Goal: Find specific page/section: Find specific page/section

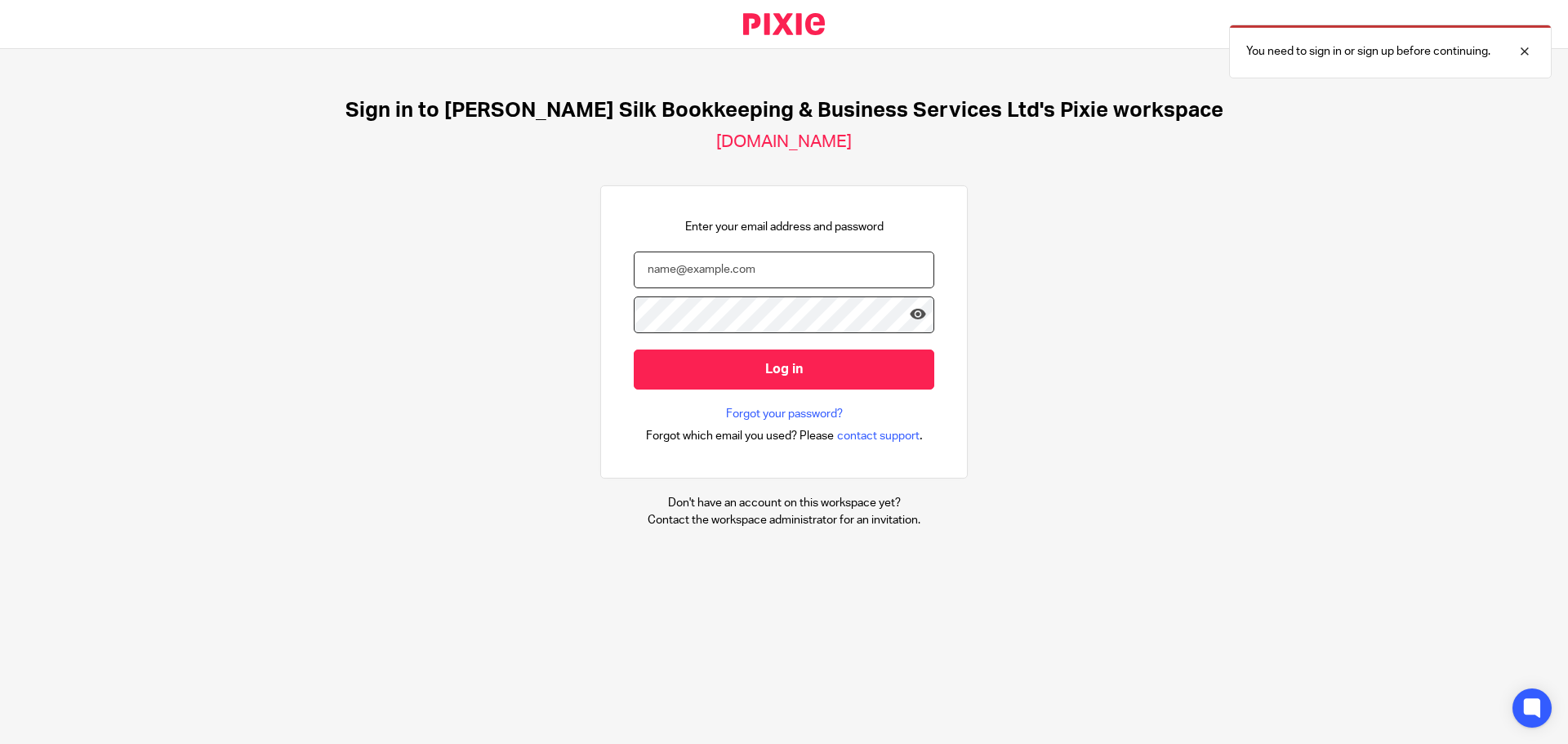
click at [764, 263] on input "email" at bounding box center [784, 270] width 300 height 36
type input "[PERSON_NAME][EMAIL_ADDRESS][DOMAIN_NAME]"
click at [633, 350] on input "Log in" at bounding box center [784, 369] width 300 height 40
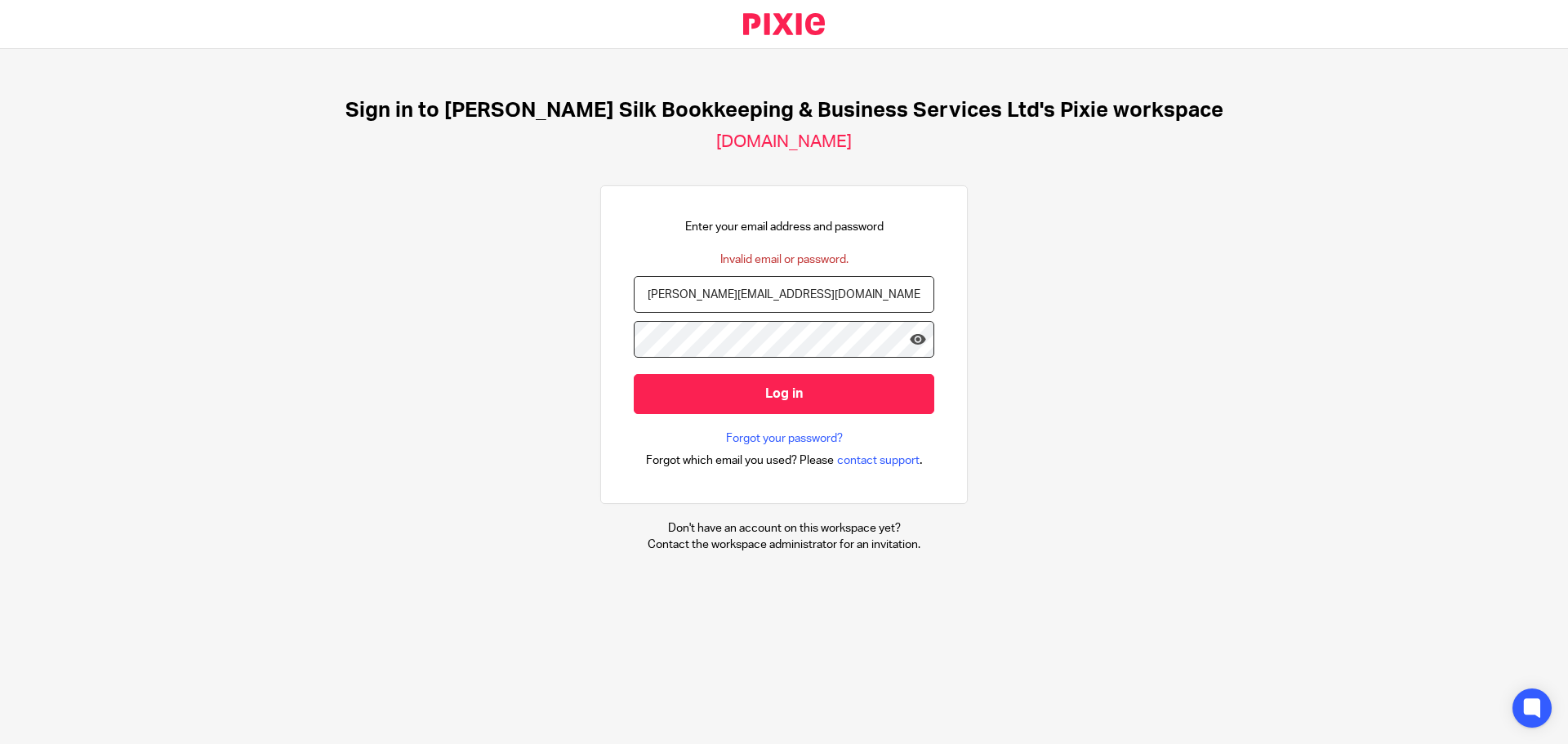
click at [633, 374] on input "Log in" at bounding box center [784, 394] width 300 height 40
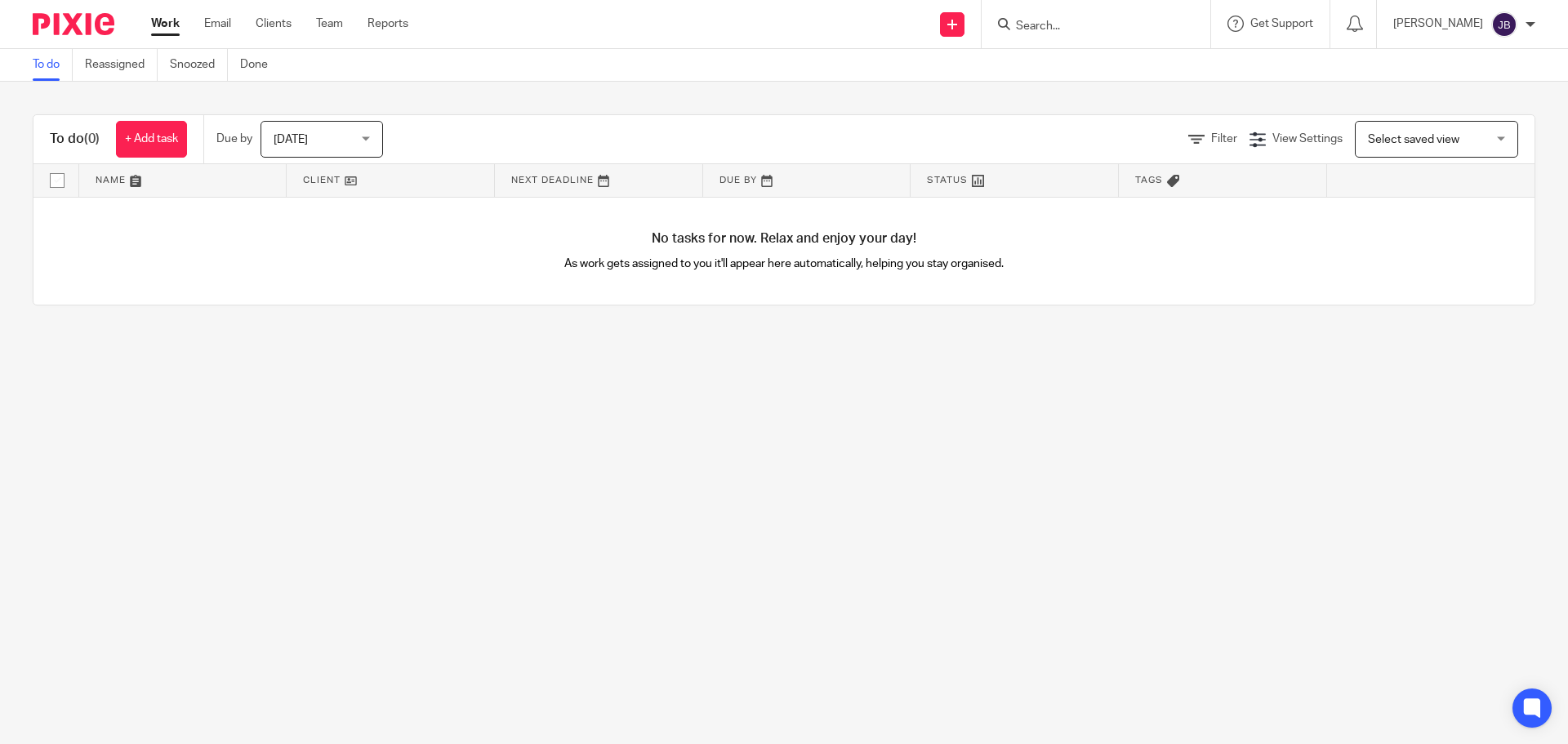
click at [1096, 21] on input "Search" at bounding box center [1087, 26] width 147 height 14
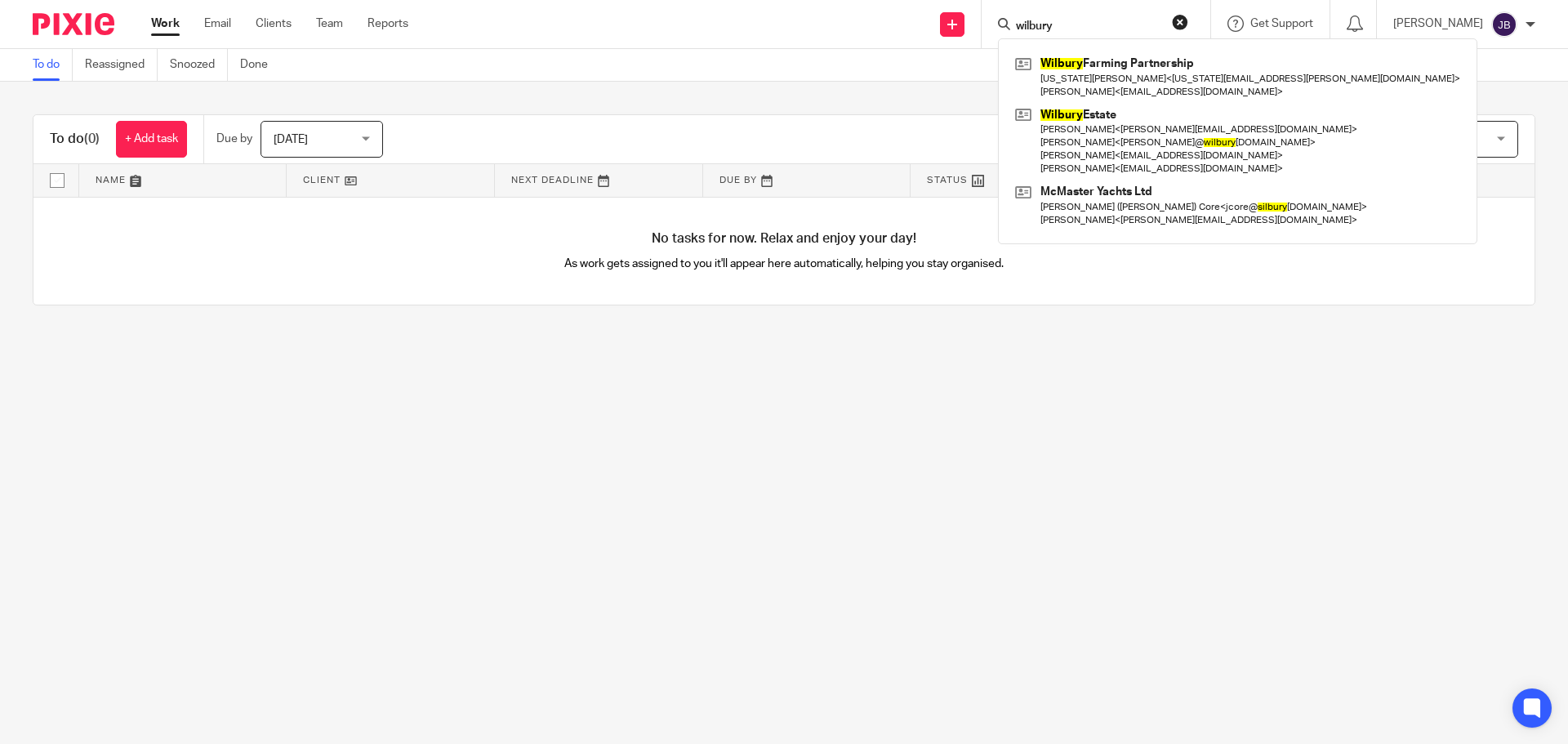
type input "wilbury"
click button "submit" at bounding box center [0, 0] width 0 height 0
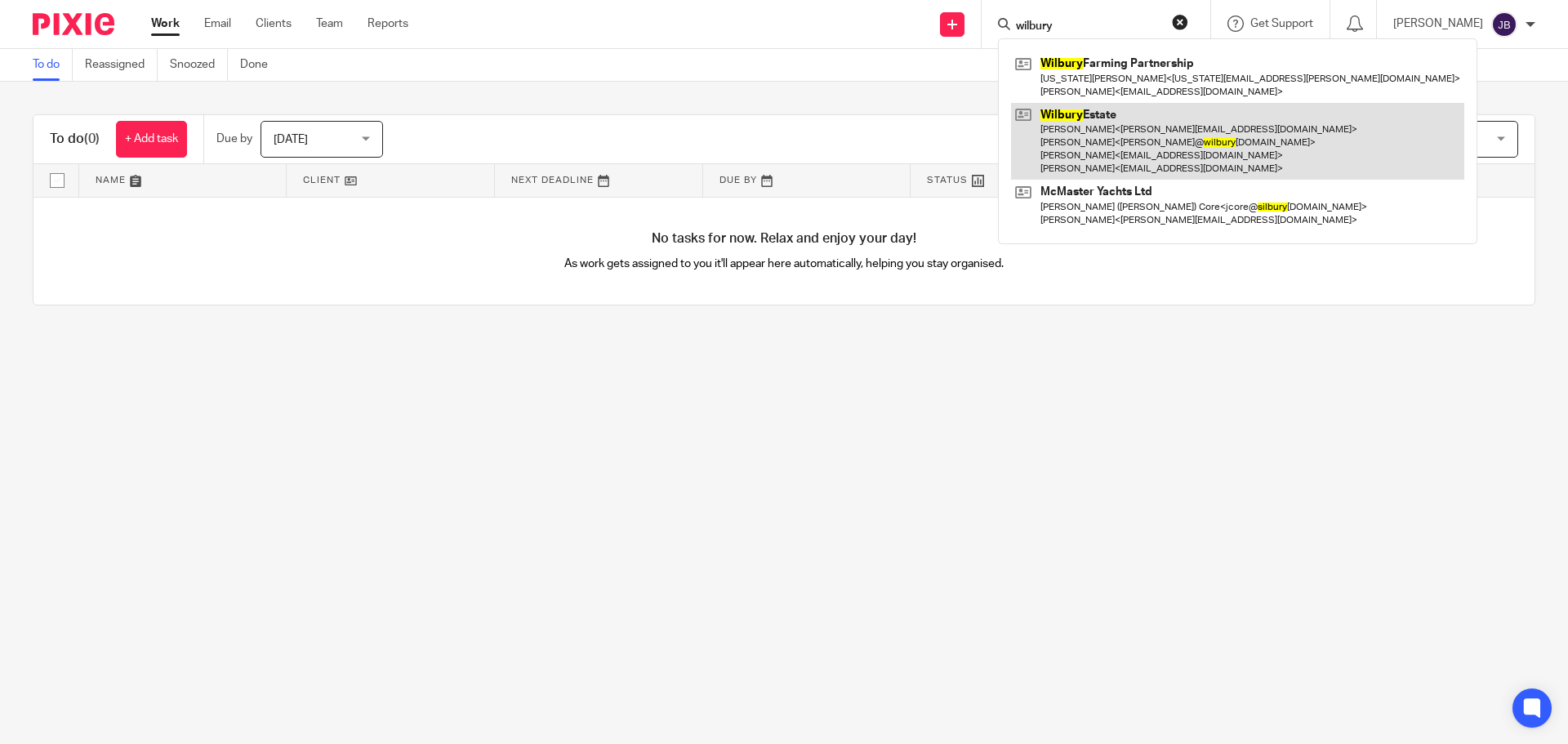
click at [1169, 159] on link at bounding box center [1237, 141] width 454 height 77
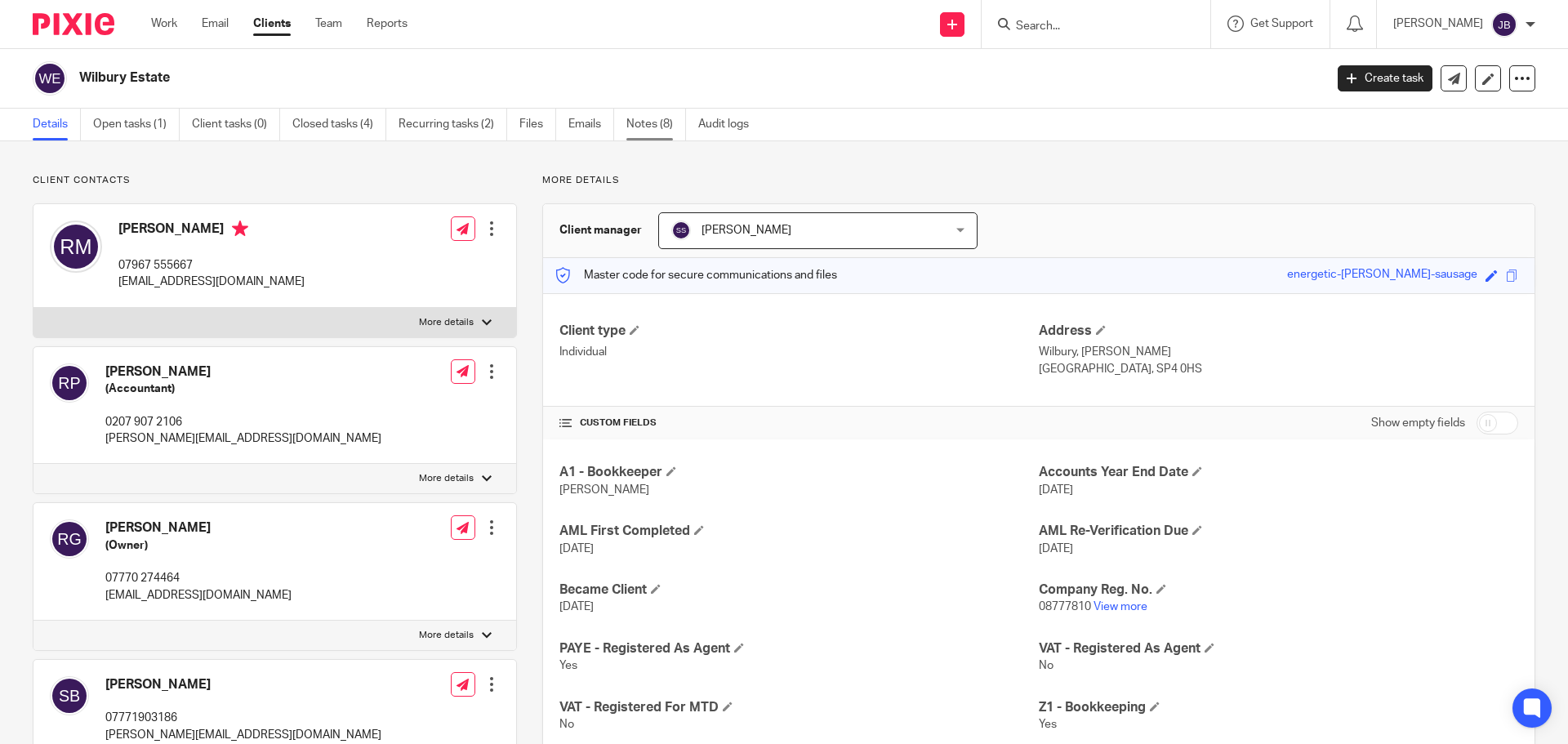
click at [634, 128] on link "Notes (8)" at bounding box center [656, 125] width 59 height 32
